Goal: Task Accomplishment & Management: Complete application form

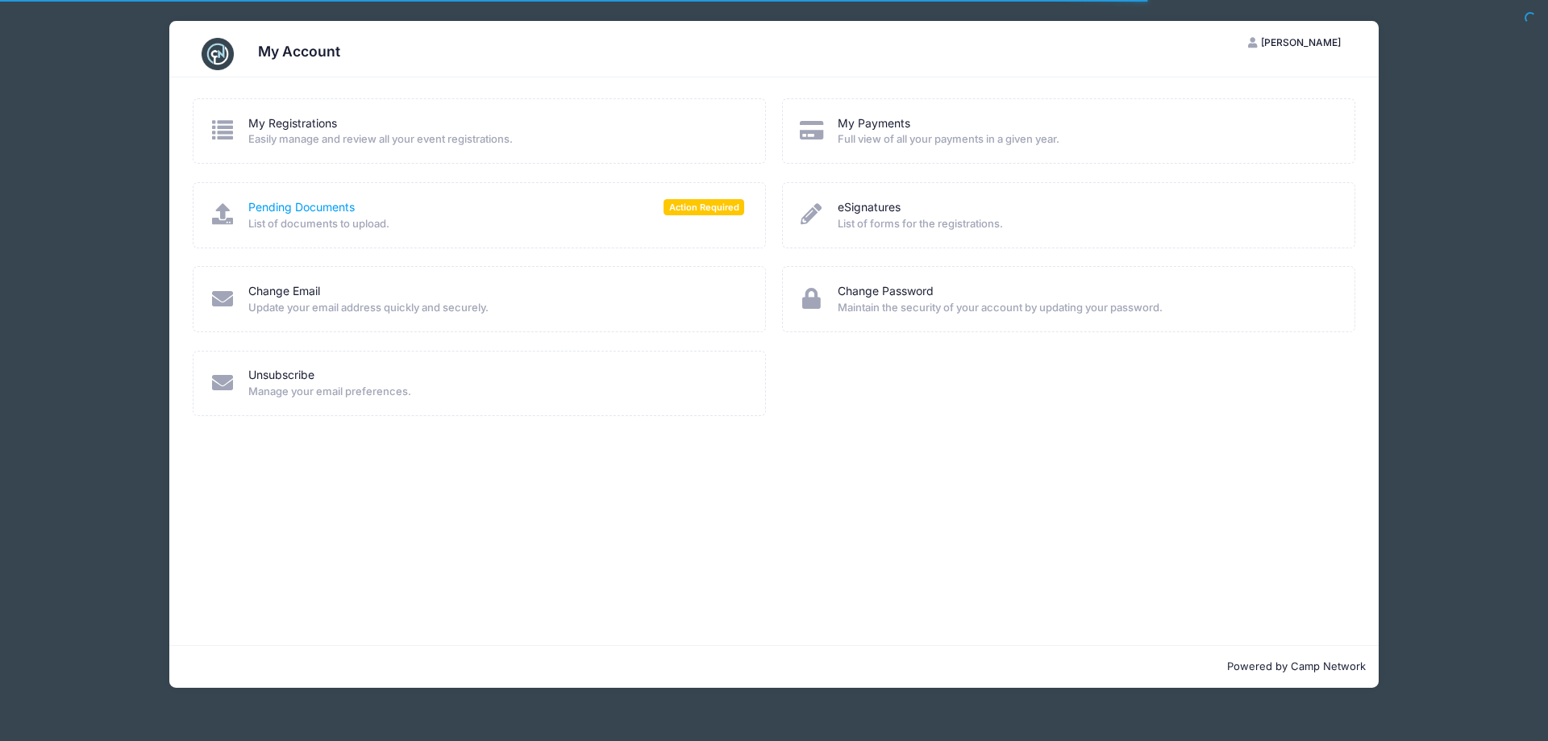
click at [317, 208] on link "Pending Documents" at bounding box center [301, 207] width 106 height 17
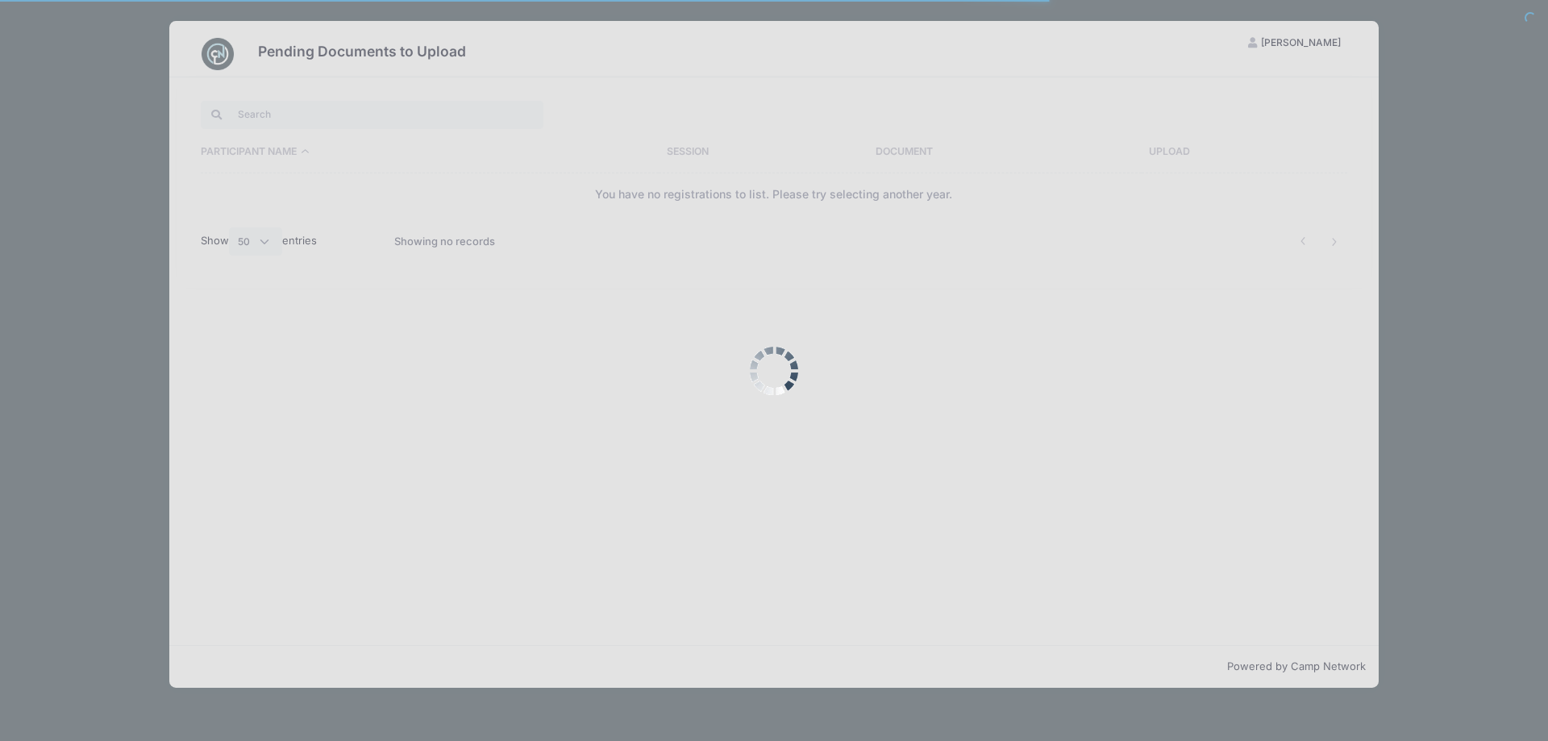
select select "50"
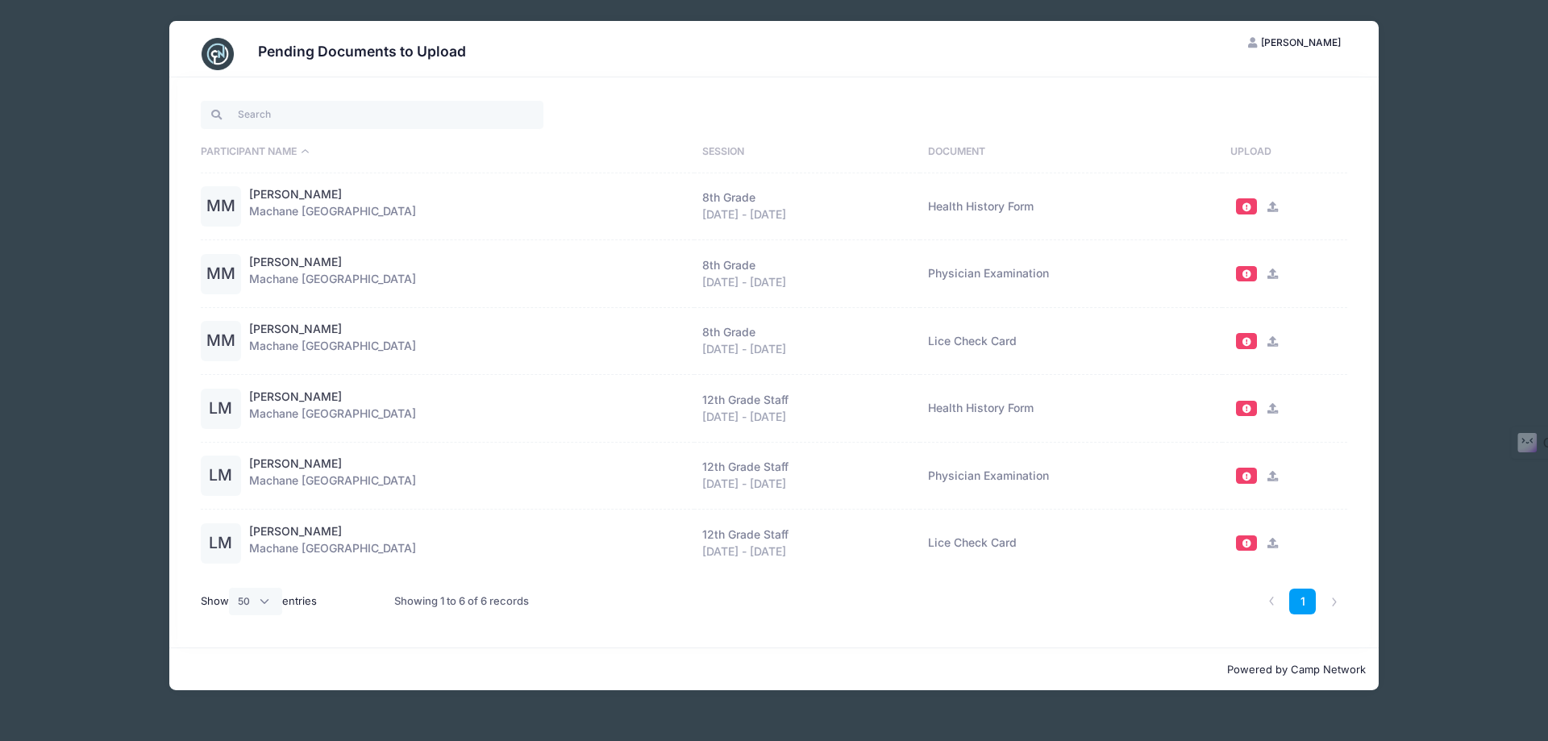
click at [1266, 276] on icon at bounding box center [1272, 273] width 13 height 10
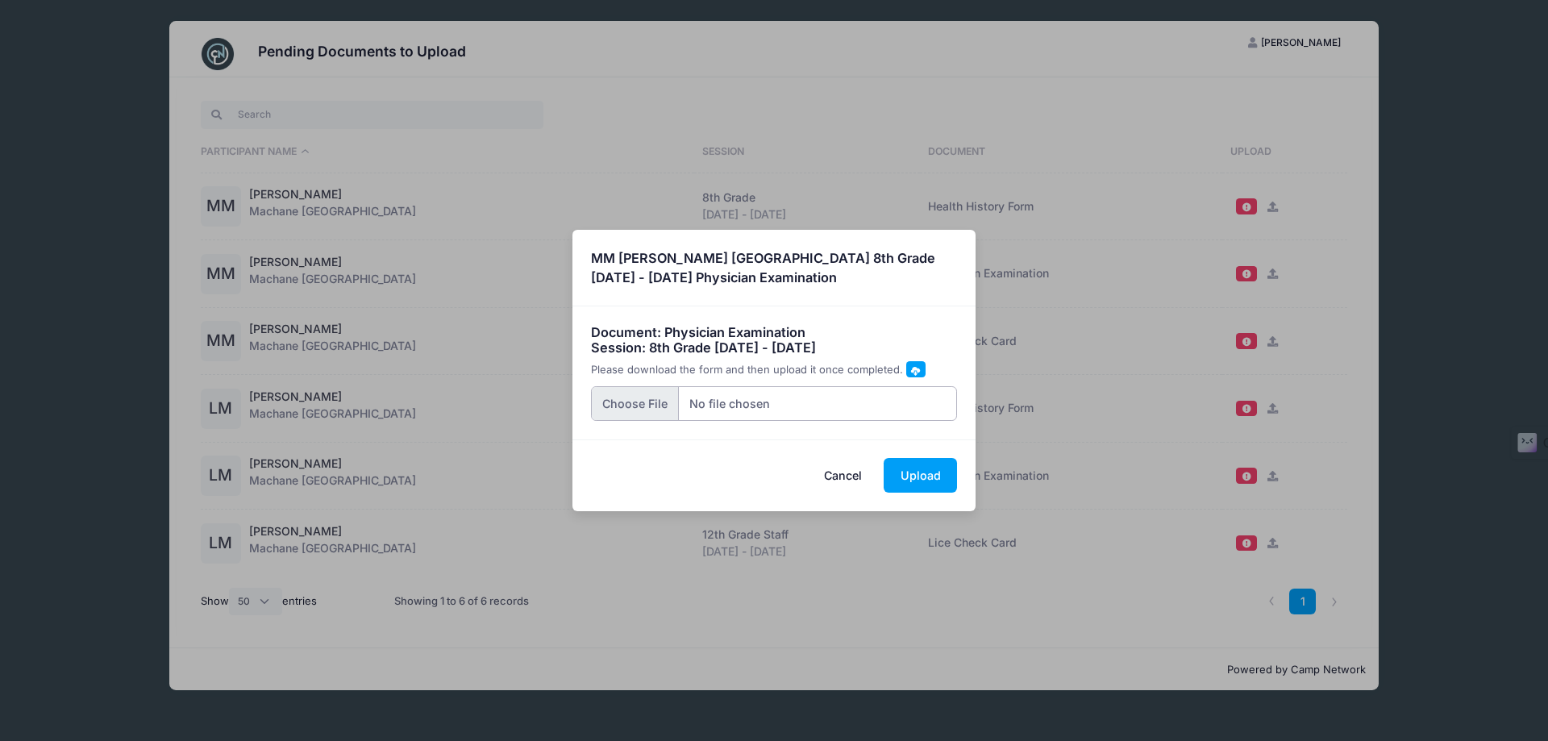
click at [633, 402] on input "file" at bounding box center [774, 403] width 367 height 35
type input "C:\fakepath\[PERSON_NAME] immunization form.pdf"
click at [821, 407] on input "file" at bounding box center [774, 403] width 367 height 35
click at [842, 480] on button "Cancel" at bounding box center [843, 475] width 71 height 35
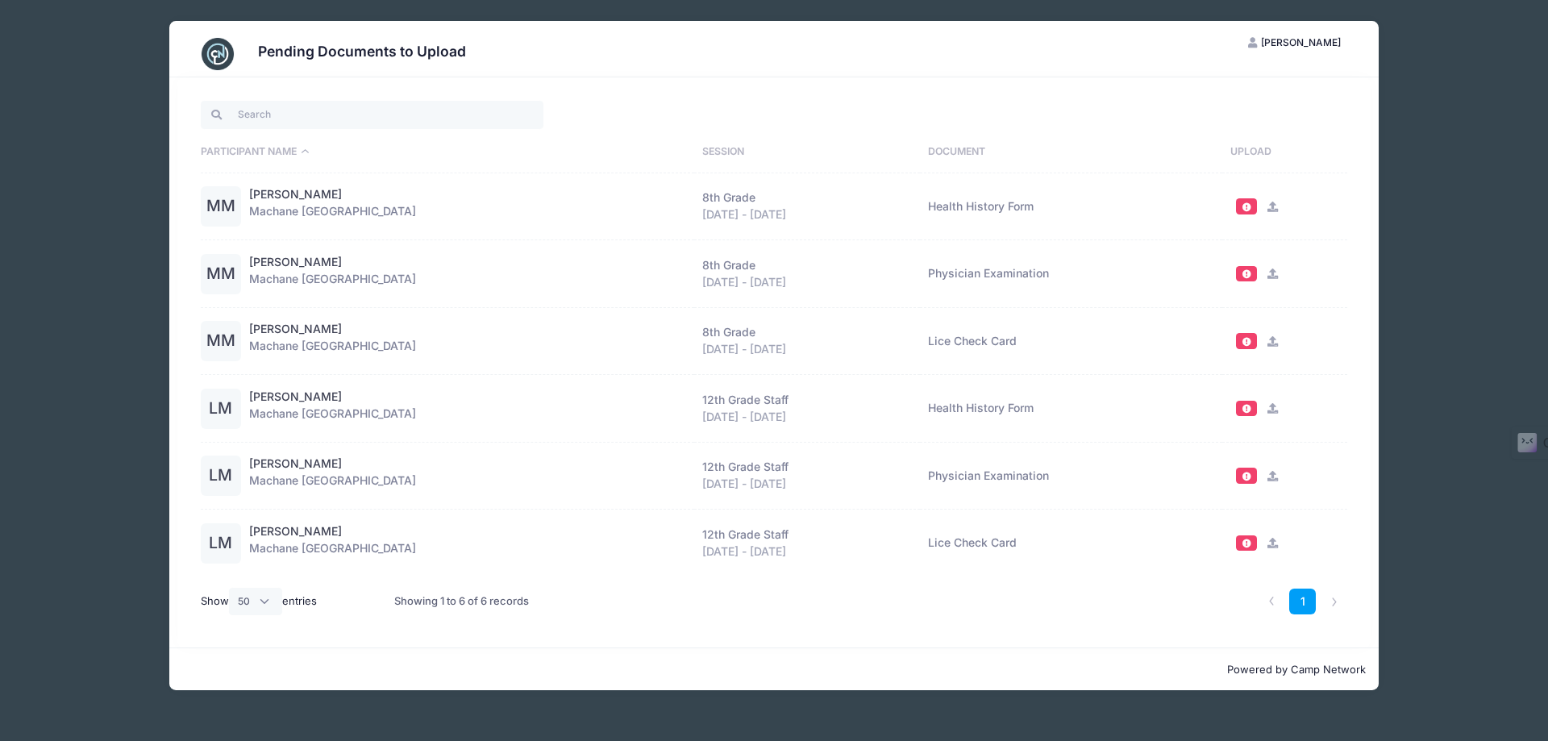
click at [642, 652] on div "Powered by Camp Network" at bounding box center [773, 668] width 1209 height 43
click at [1270, 275] on icon at bounding box center [1272, 273] width 13 height 10
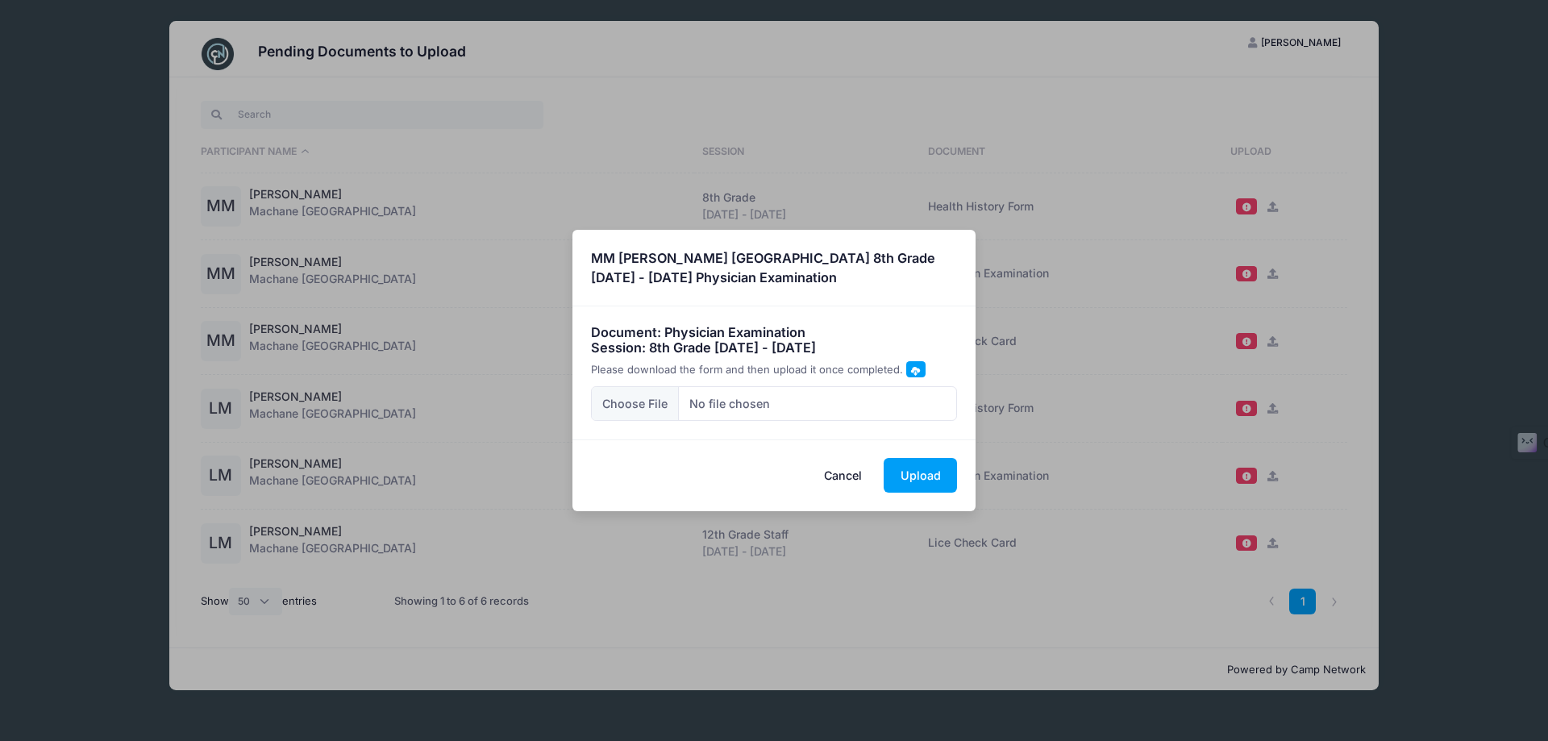
click at [911, 368] on span at bounding box center [915, 370] width 9 height 9
click at [846, 484] on button "Cancel" at bounding box center [843, 475] width 71 height 35
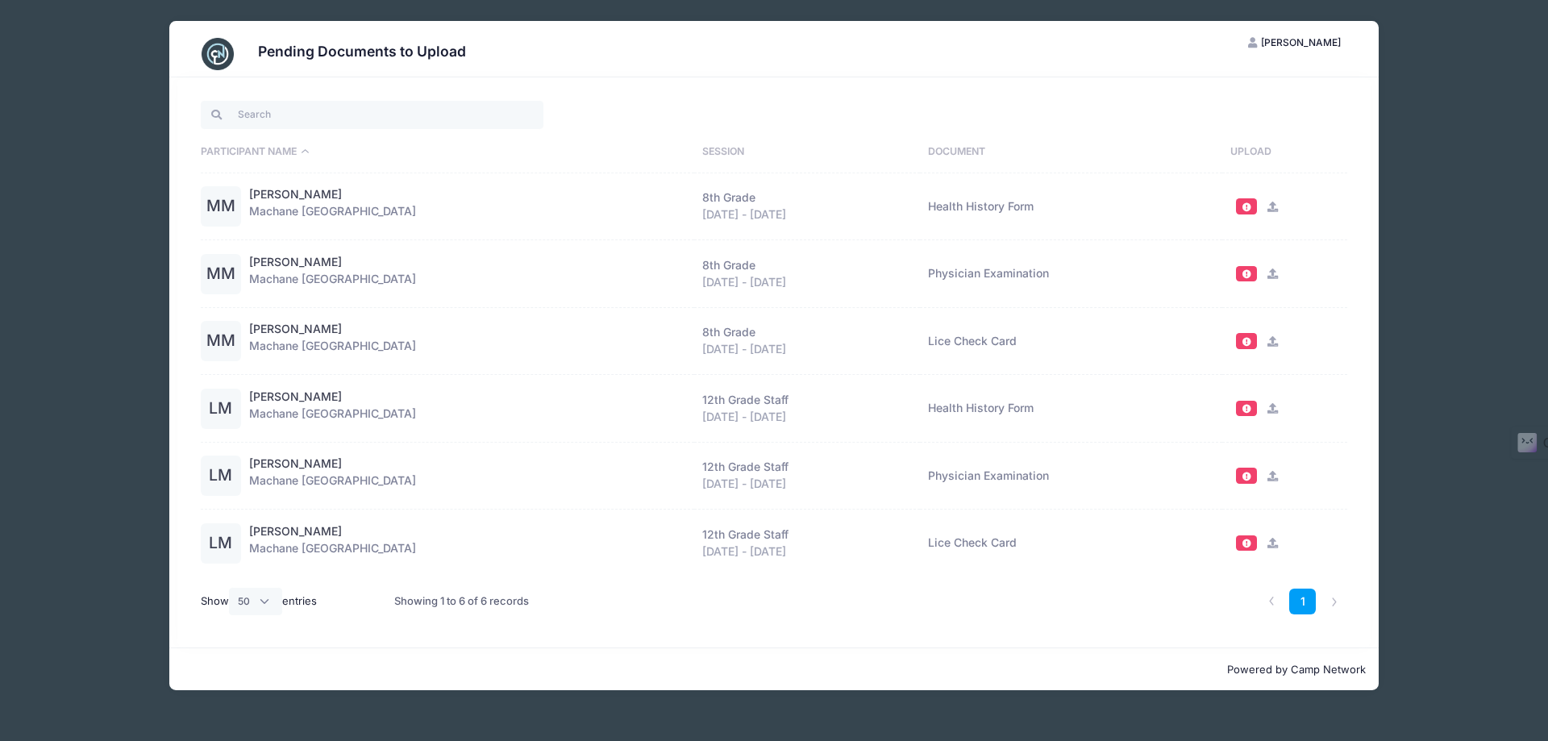
click at [1266, 546] on icon at bounding box center [1272, 543] width 13 height 10
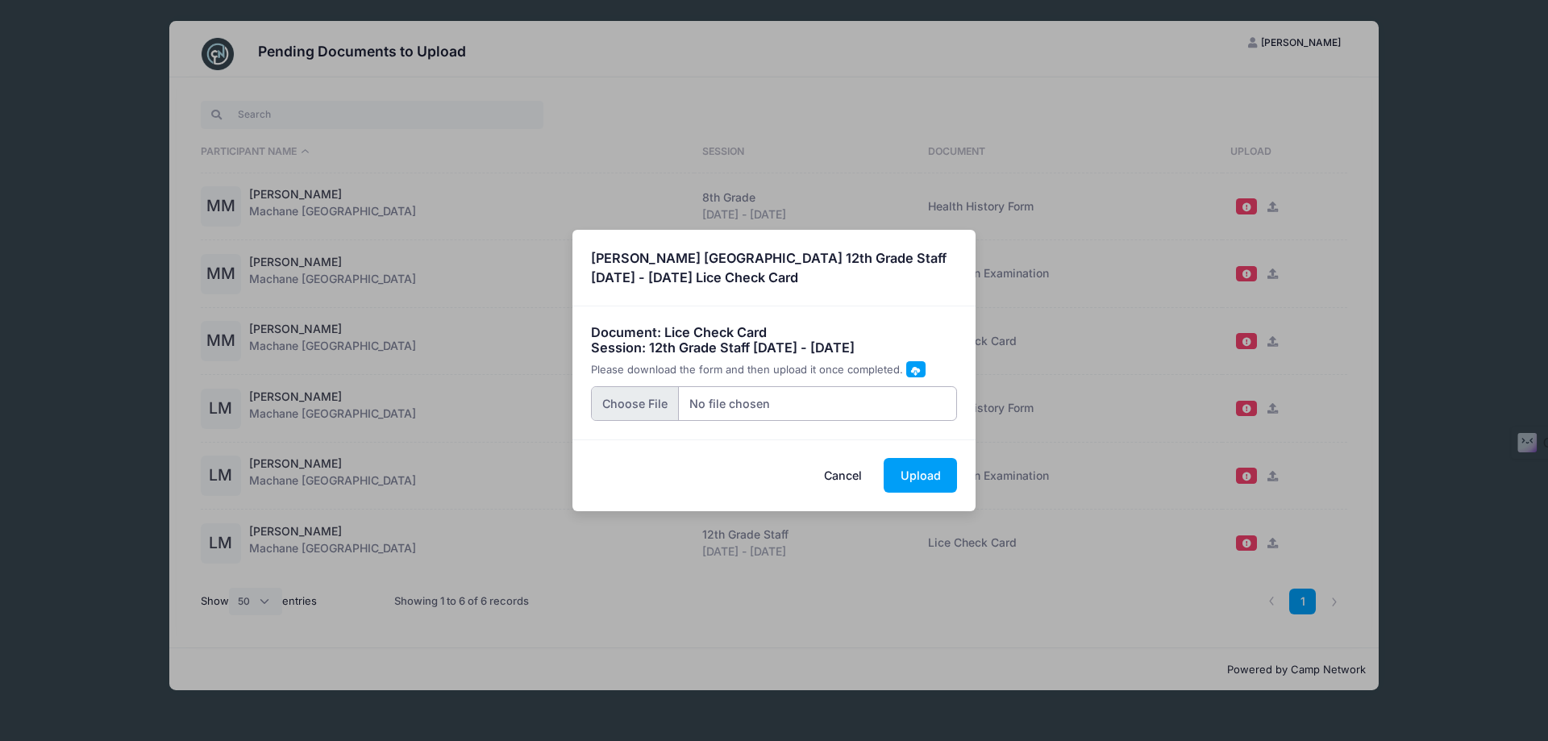
click at [638, 412] on input "file" at bounding box center [774, 403] width 367 height 35
click at [923, 483] on button "Upload" at bounding box center [919, 475] width 73 height 35
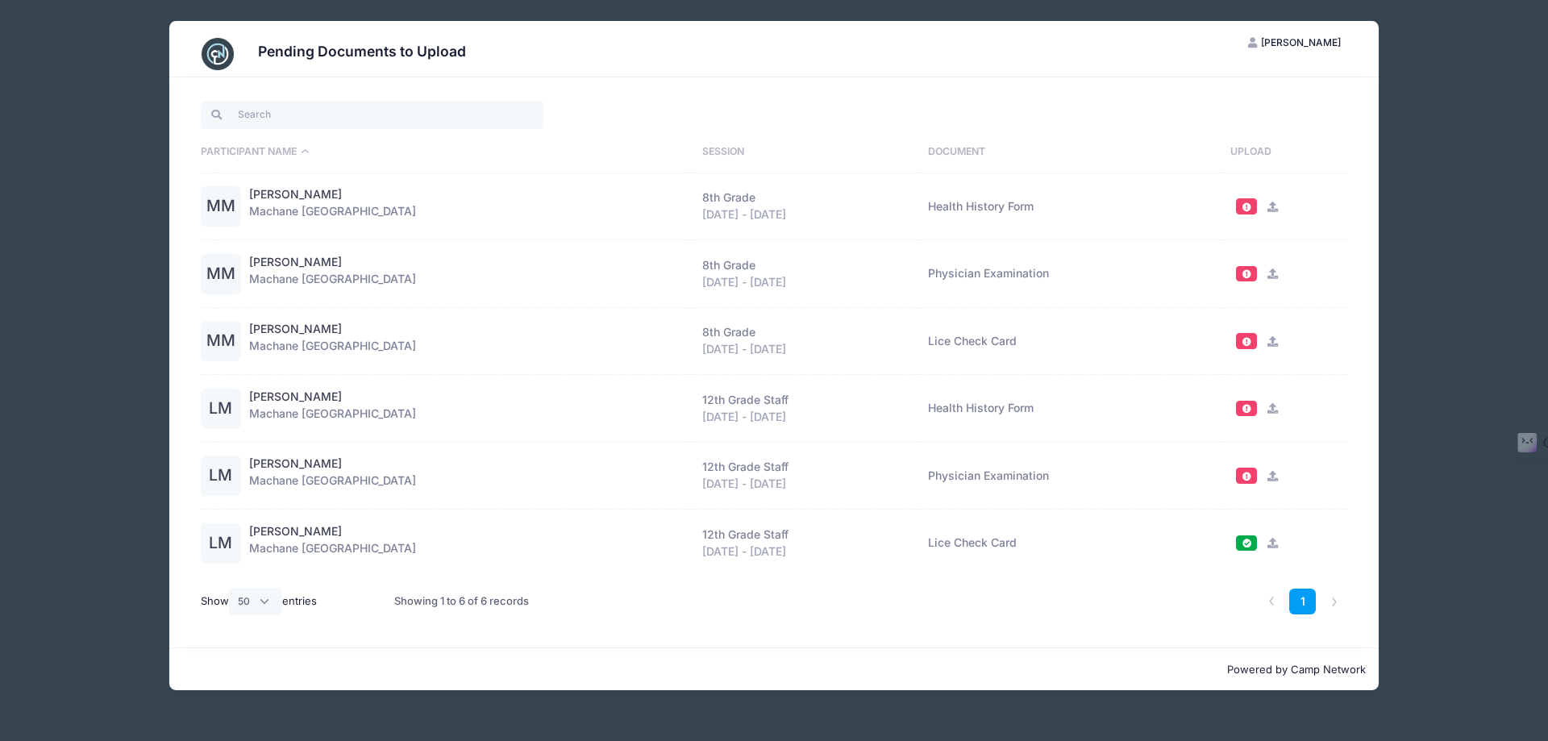
click at [1270, 343] on icon at bounding box center [1272, 341] width 13 height 10
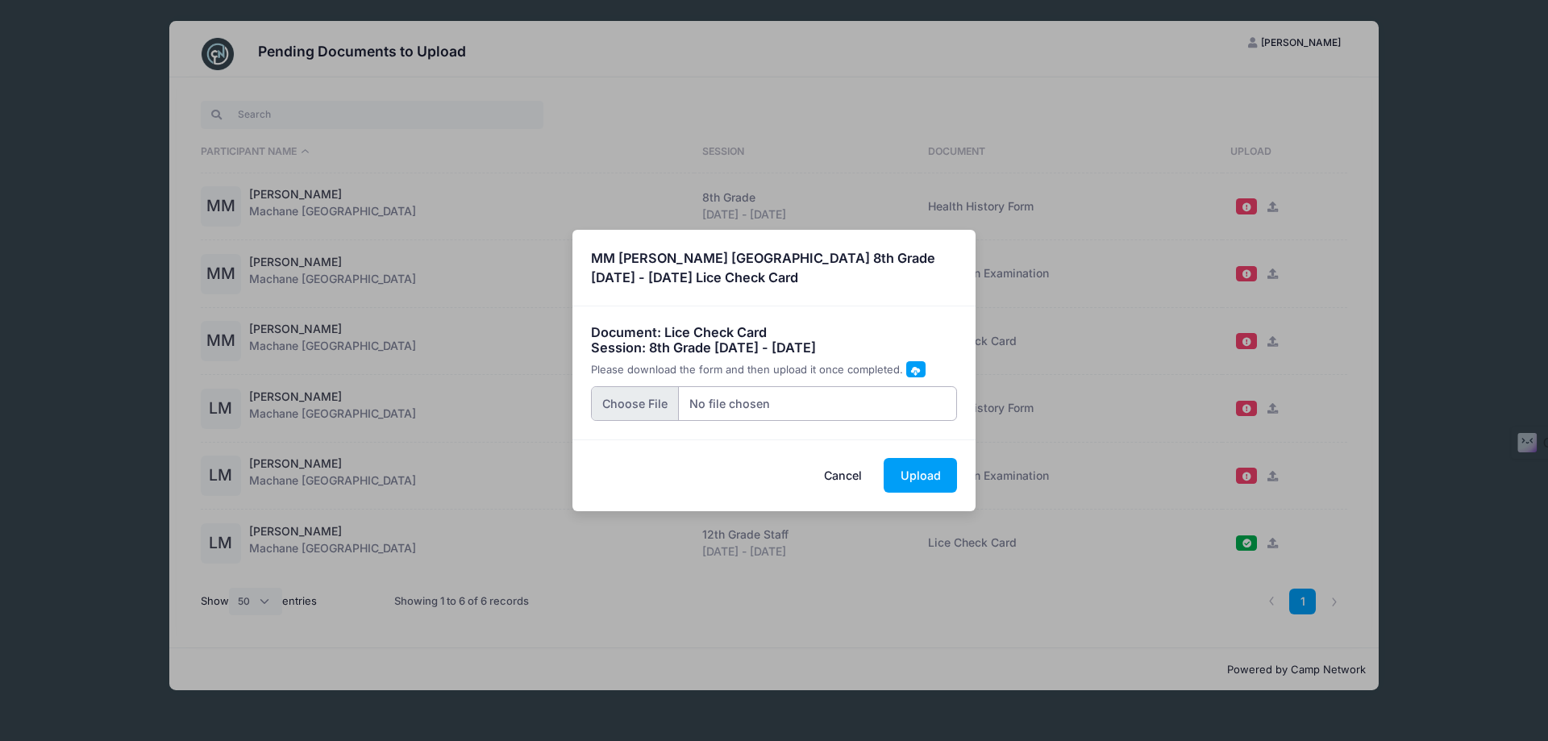
click at [643, 409] on input "file" at bounding box center [774, 403] width 367 height 35
type input "C:\fakepath\CCF08122025_0003.pdf"
click at [929, 476] on button "Upload" at bounding box center [919, 475] width 73 height 35
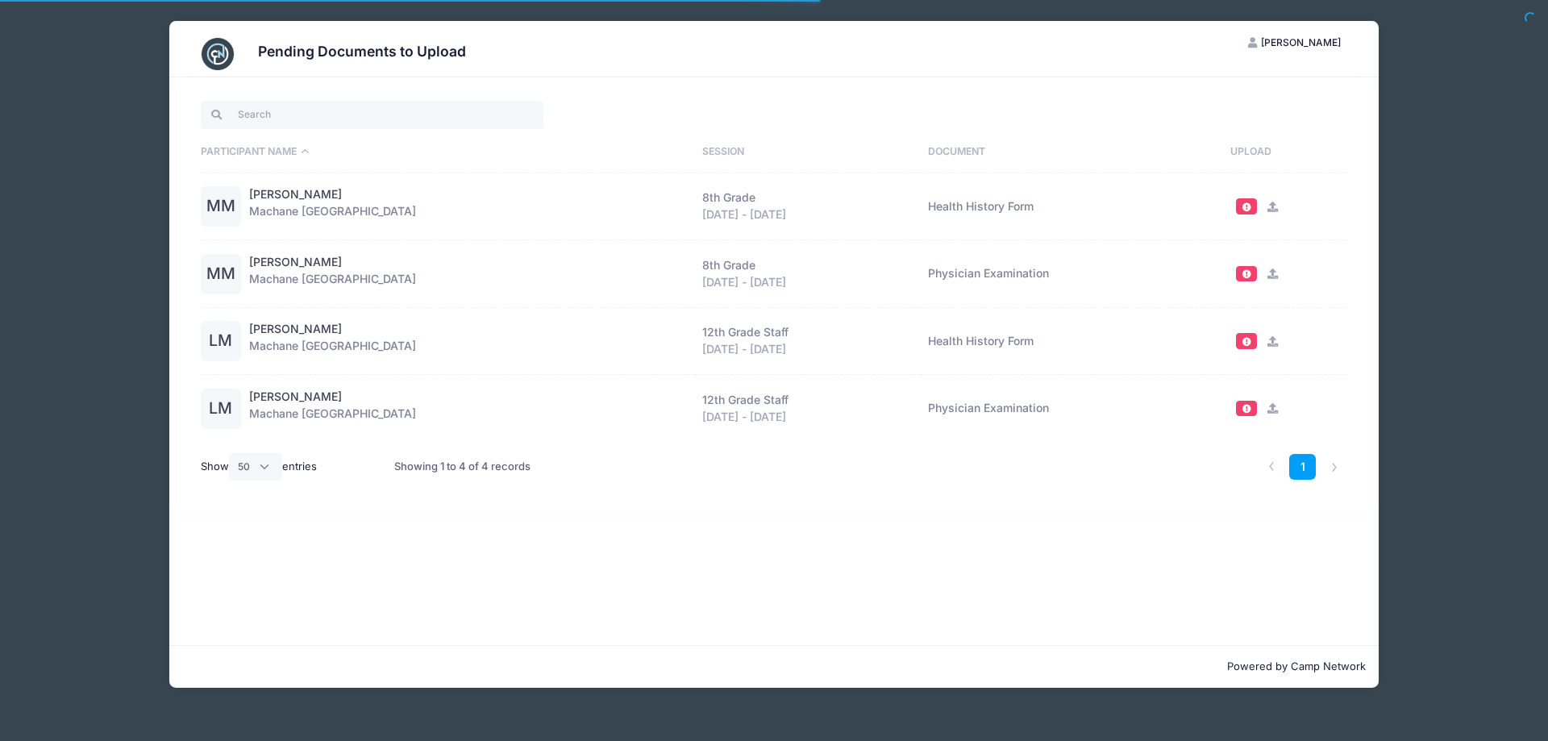
select select "50"
click at [1273, 342] on icon at bounding box center [1272, 341] width 13 height 10
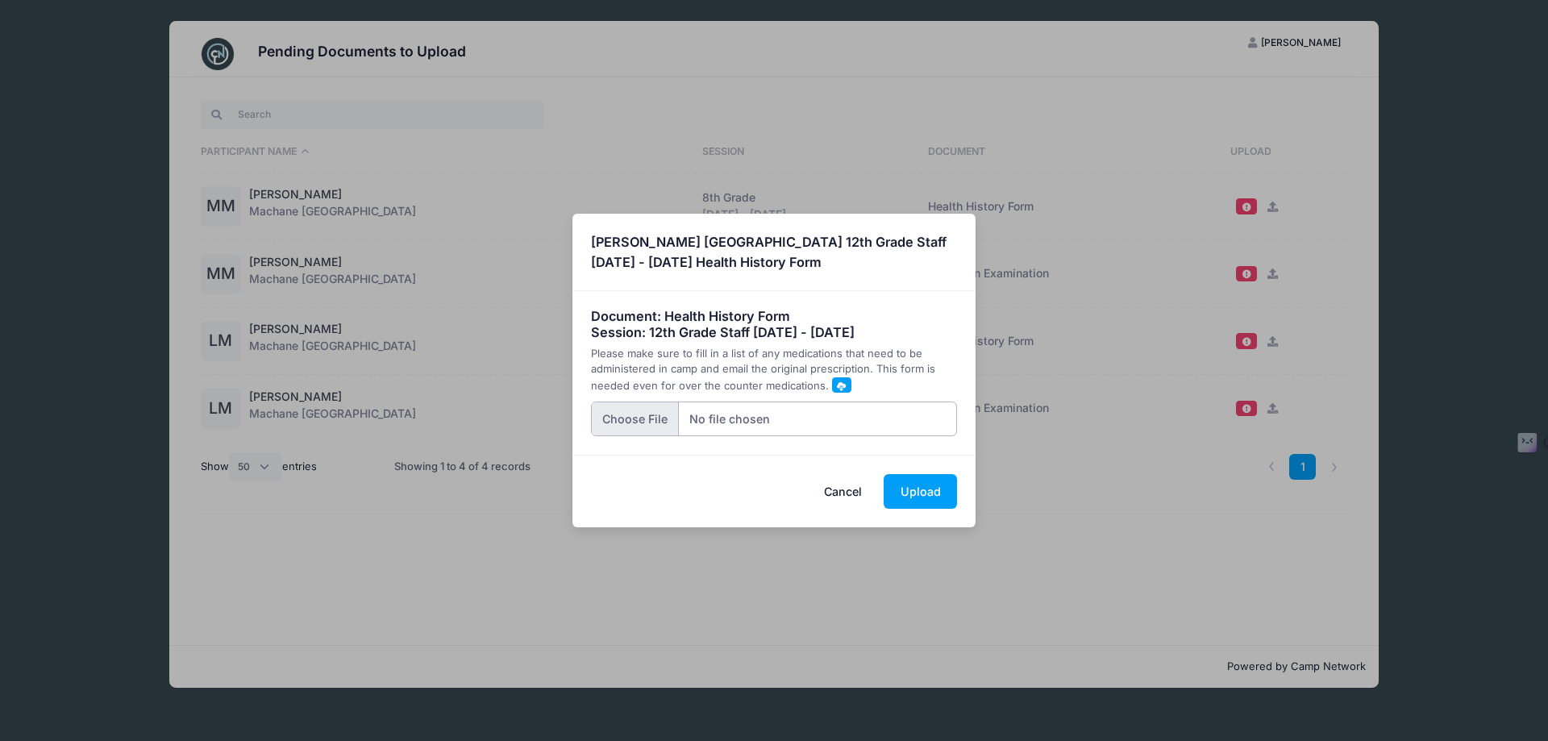
click at [655, 416] on input "file" at bounding box center [774, 418] width 367 height 35
click at [921, 498] on button "Upload" at bounding box center [919, 491] width 73 height 35
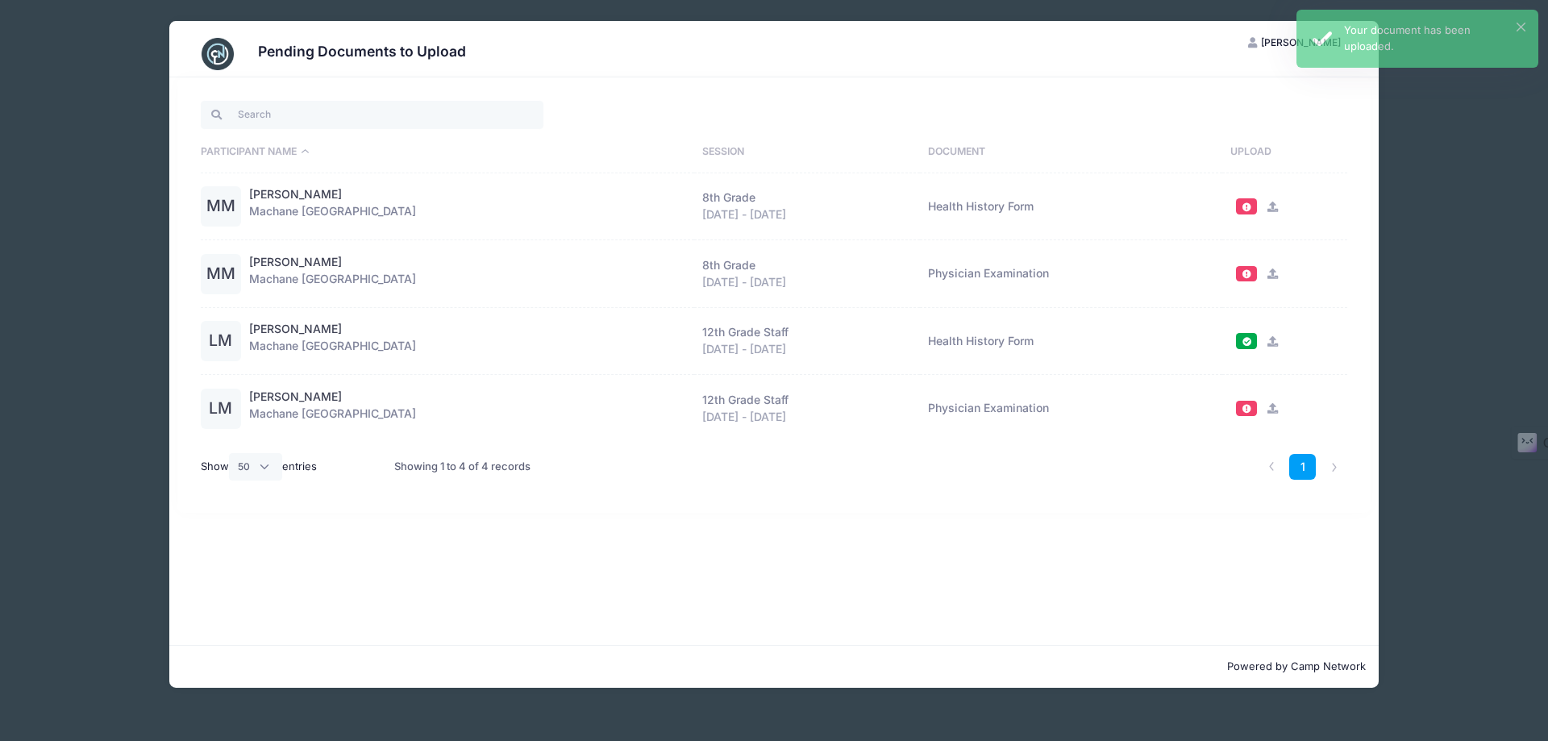
click at [1269, 209] on icon at bounding box center [1272, 207] width 13 height 10
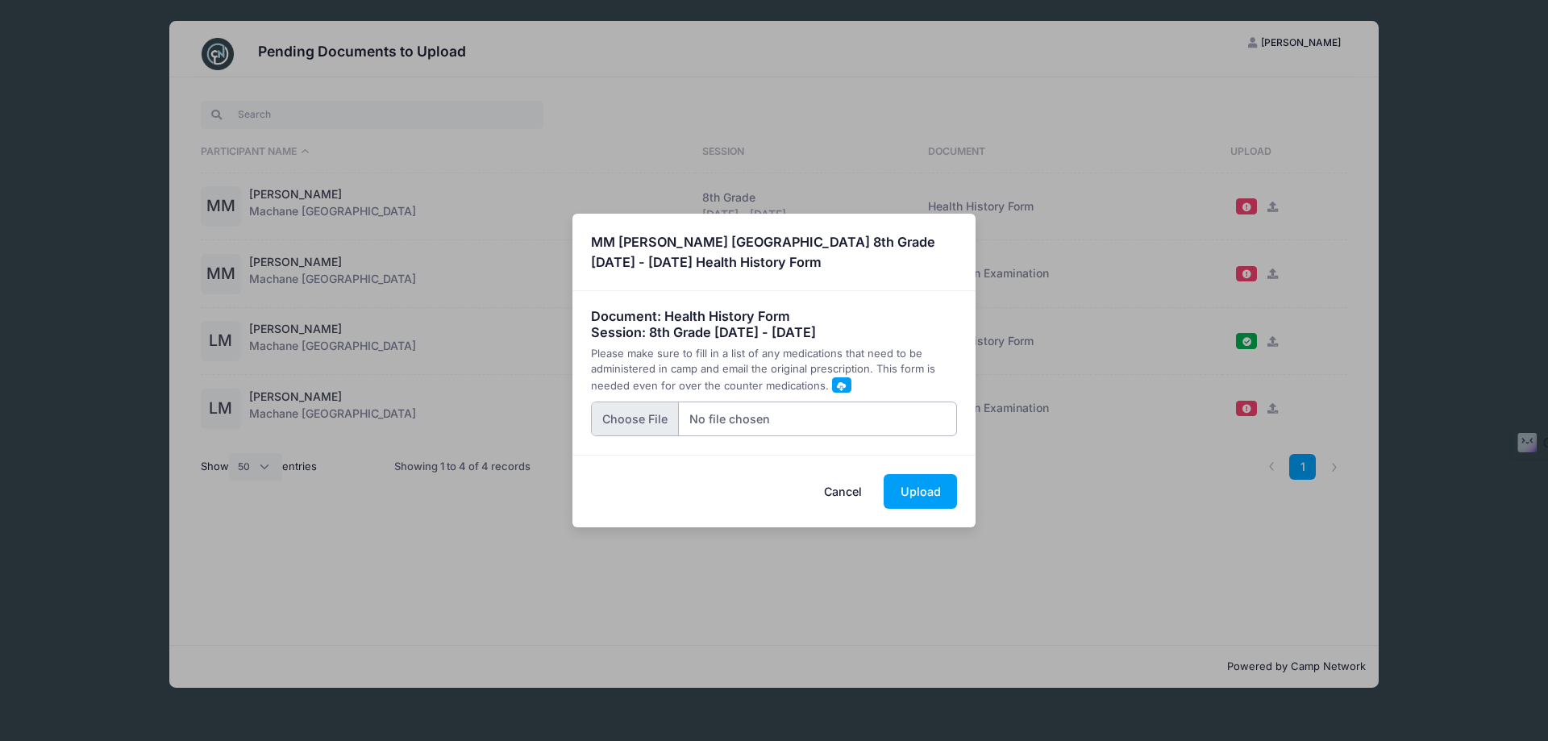
click at [656, 424] on input "file" at bounding box center [774, 418] width 367 height 35
type input "C:\fakepath\CCF08122025_0005.pdf"
click at [936, 498] on button "Upload" at bounding box center [919, 491] width 73 height 35
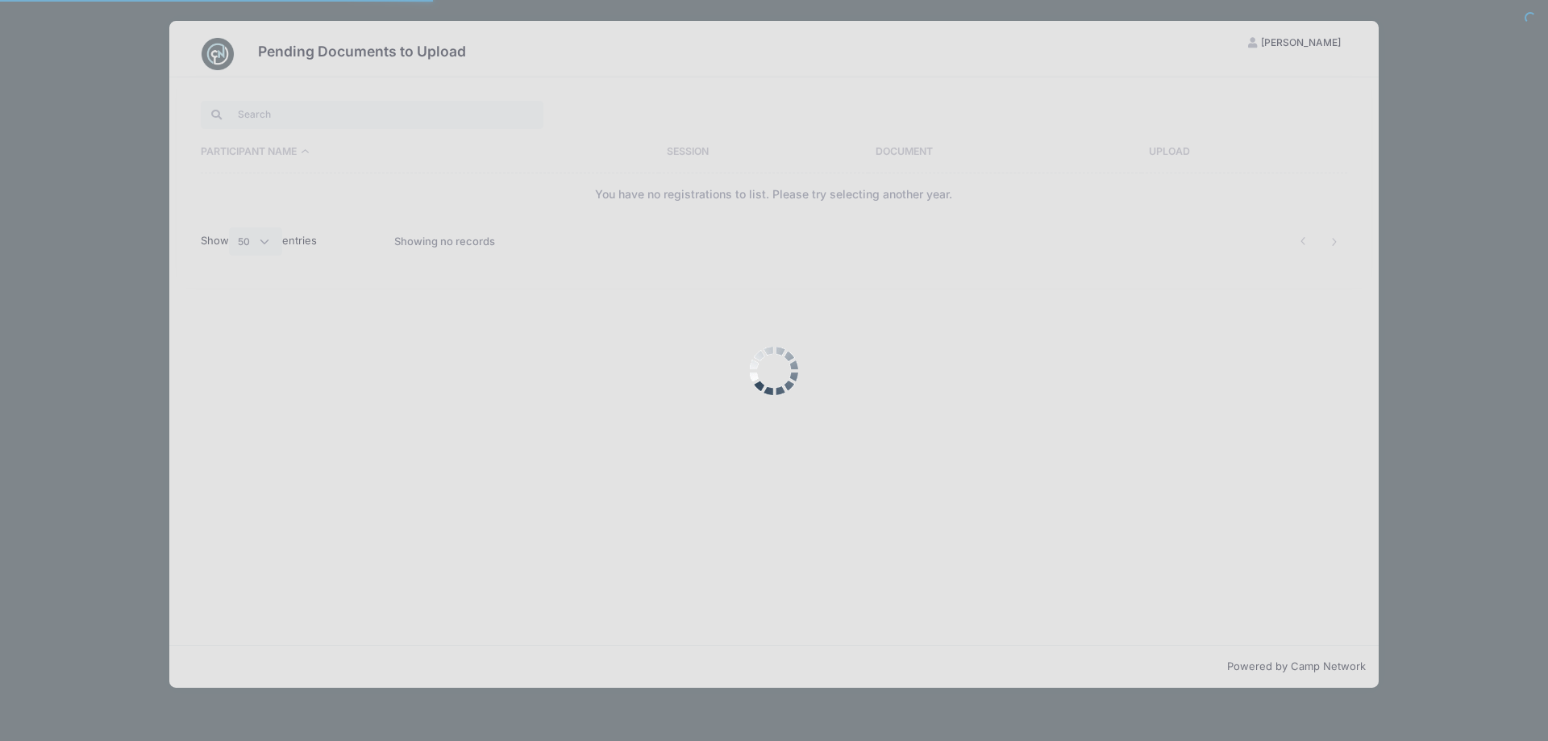
select select "50"
